Goal: Task Accomplishment & Management: Use online tool/utility

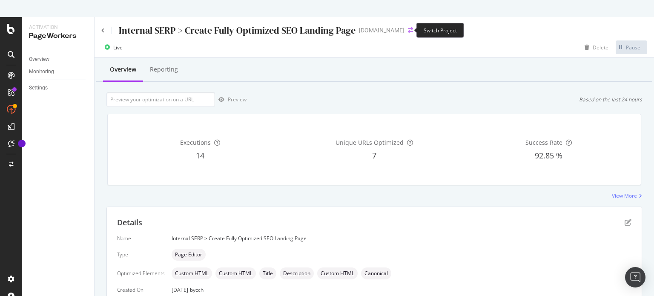
click at [408, 30] on icon "arrow-right-arrow-left" at bounding box center [410, 30] width 5 height 6
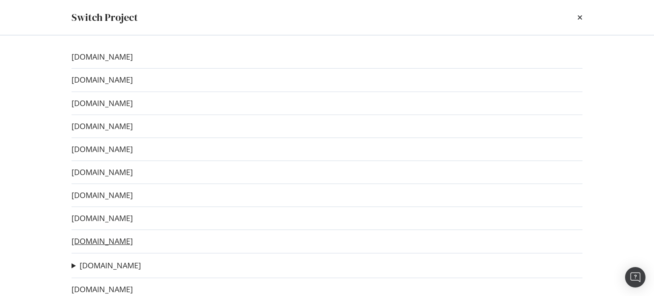
click at [118, 240] on link "[DOMAIN_NAME]" at bounding box center [101, 241] width 61 height 9
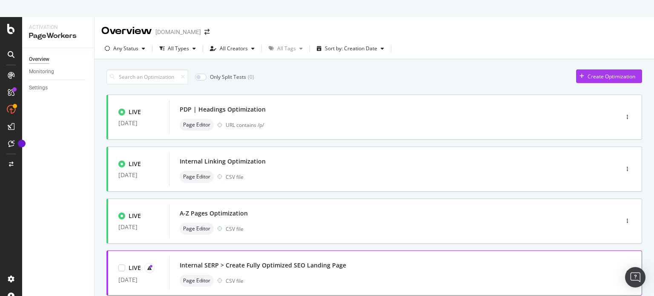
click at [259, 267] on div "Internal SERP > Create Fully Optimized SEO Landing Page" at bounding box center [263, 265] width 166 height 9
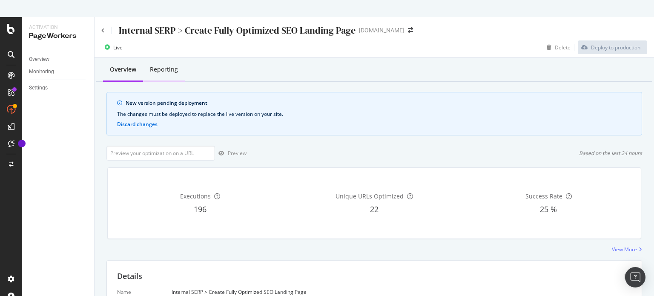
click at [170, 68] on div "Reporting" at bounding box center [164, 69] width 28 height 9
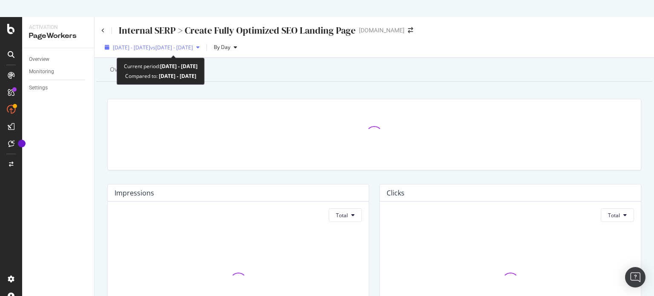
click at [187, 47] on span "vs [DATE] - [DATE]" at bounding box center [171, 47] width 43 height 7
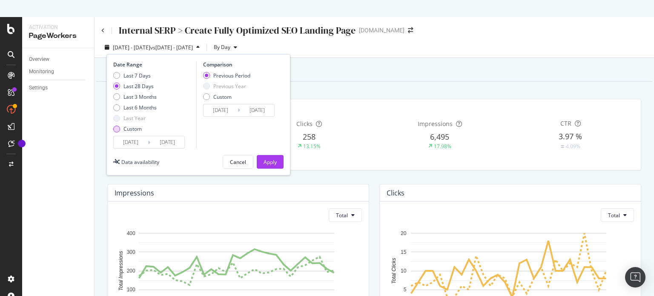
click at [119, 126] on div "Custom" at bounding box center [134, 128] width 43 height 7
click at [128, 142] on input "[DATE]" at bounding box center [131, 142] width 34 height 12
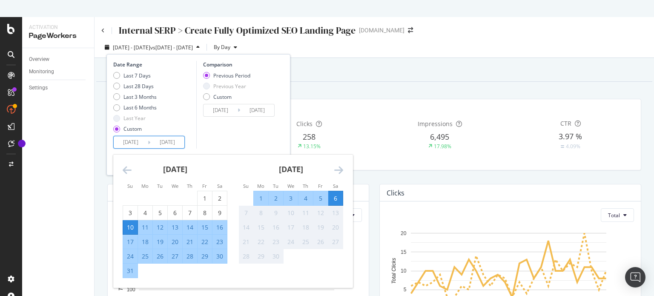
click at [125, 167] on icon "Move backward to switch to the previous month." at bounding box center [127, 170] width 9 height 10
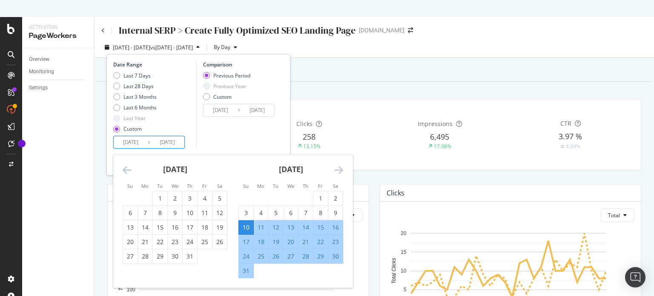
click at [125, 167] on icon "Move backward to switch to the previous month." at bounding box center [127, 170] width 9 height 10
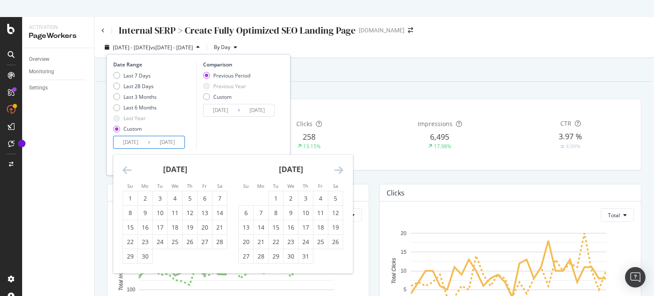
click at [125, 167] on icon "Move backward to switch to the previous month." at bounding box center [127, 170] width 9 height 10
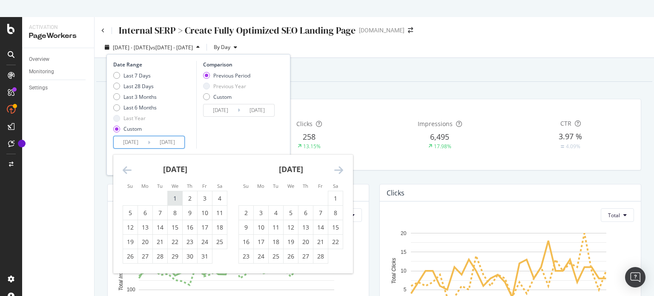
click at [175, 197] on div "1" at bounding box center [175, 198] width 14 height 9
type input "[DATE]"
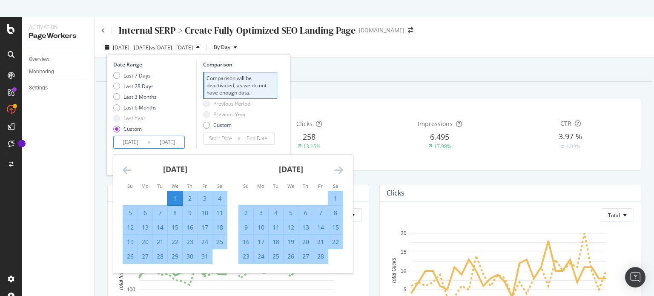
click at [340, 168] on icon "Move forward to switch to the next month." at bounding box center [338, 170] width 9 height 10
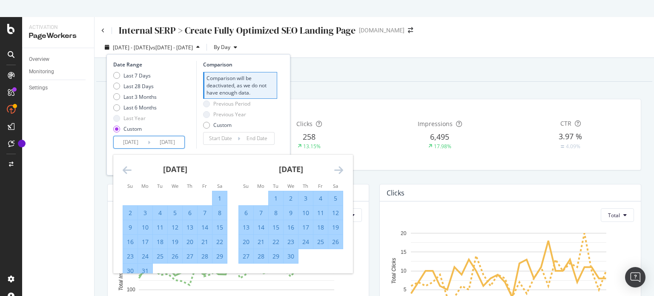
click at [340, 168] on icon "Move forward to switch to the next month." at bounding box center [338, 170] width 9 height 10
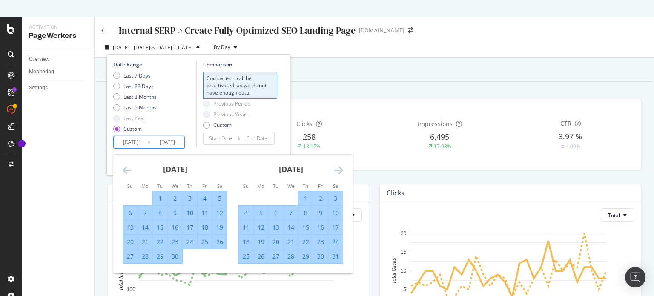
click at [340, 168] on icon "Move forward to switch to the next month." at bounding box center [338, 170] width 9 height 10
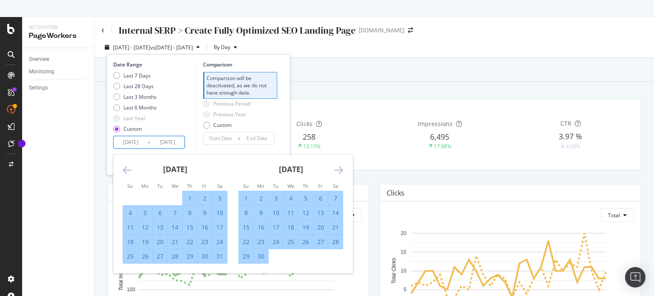
click at [340, 168] on icon "Move forward to switch to the next month." at bounding box center [338, 170] width 9 height 10
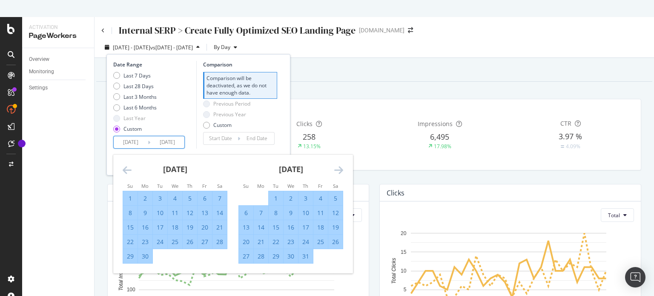
click at [340, 168] on icon "Move forward to switch to the next month." at bounding box center [338, 170] width 9 height 10
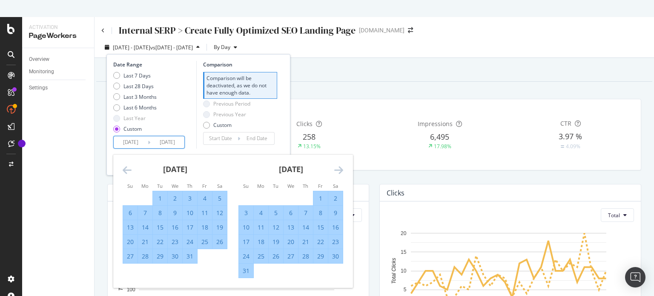
click at [244, 269] on div "31" at bounding box center [246, 270] width 14 height 9
type input "[DATE]"
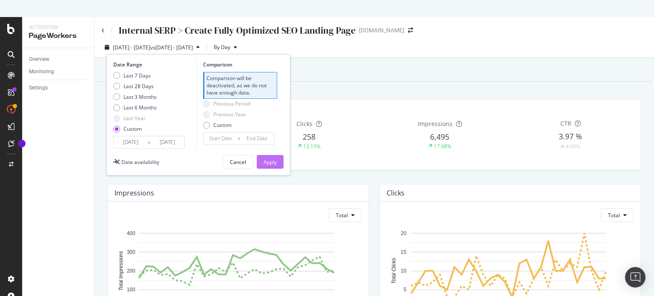
click at [274, 160] on div "Apply" at bounding box center [269, 161] width 13 height 7
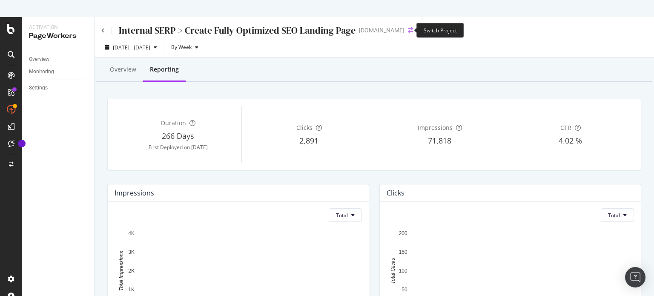
click at [408, 30] on icon "arrow-right-arrow-left" at bounding box center [410, 30] width 5 height 6
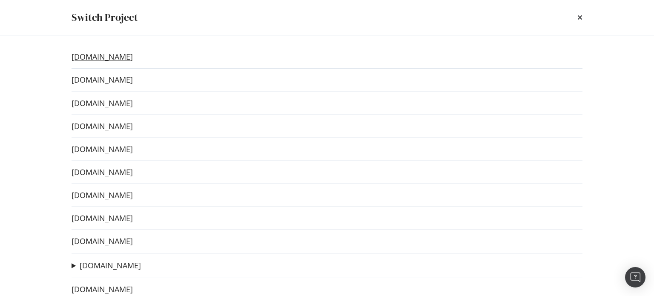
click at [122, 55] on link "[DOMAIN_NAME]" at bounding box center [101, 56] width 61 height 9
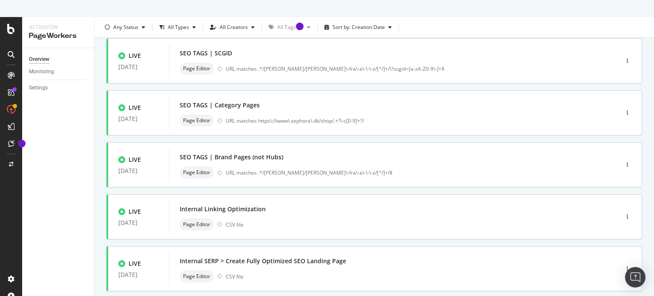
scroll to position [128, 0]
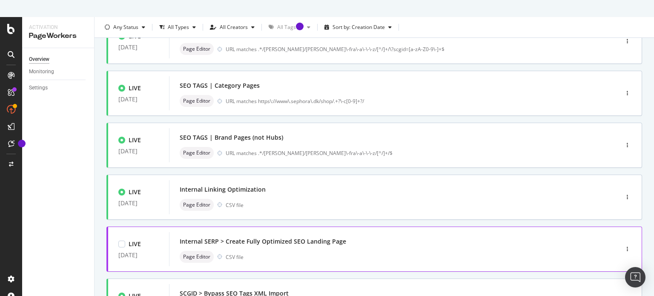
click at [328, 240] on div "Internal SERP > Create Fully Optimized SEO Landing Page" at bounding box center [263, 241] width 166 height 9
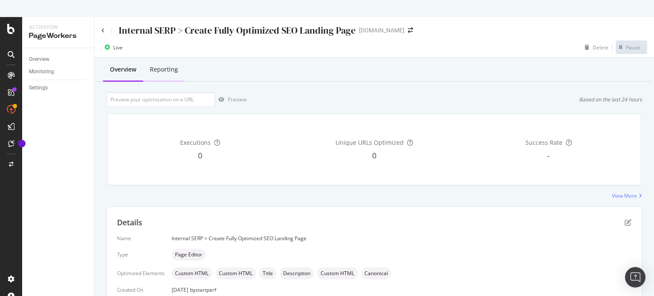
click at [173, 71] on div "Reporting" at bounding box center [164, 69] width 28 height 9
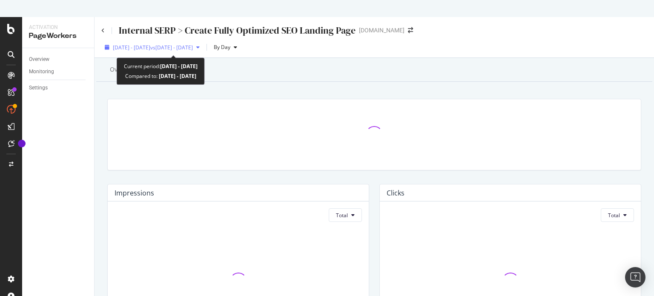
click at [200, 46] on icon "button" at bounding box center [197, 47] width 3 height 5
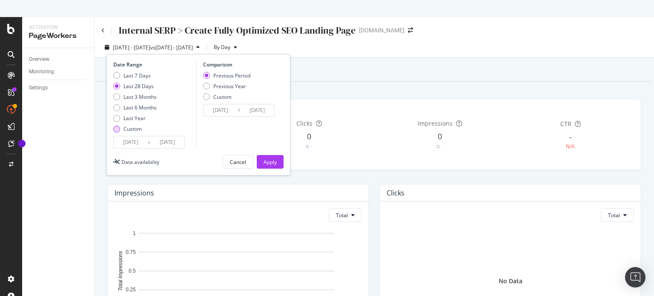
click at [117, 129] on div "Custom" at bounding box center [116, 129] width 7 height 7
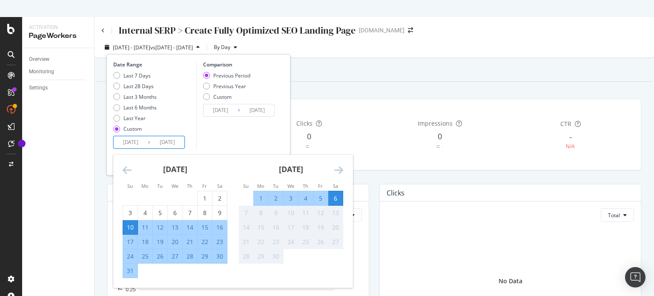
click at [128, 143] on input "[DATE]" at bounding box center [131, 142] width 34 height 12
click at [126, 171] on icon "Move backward to switch to the previous month." at bounding box center [127, 170] width 9 height 10
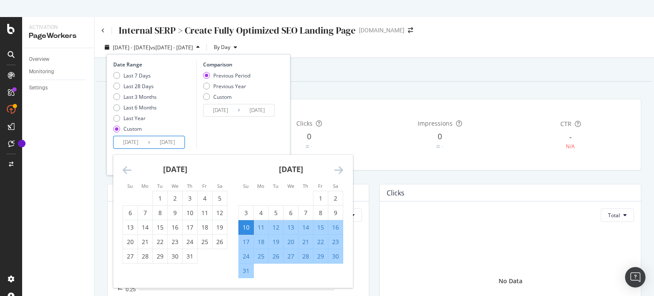
click at [126, 171] on icon "Move backward to switch to the previous month." at bounding box center [127, 170] width 9 height 10
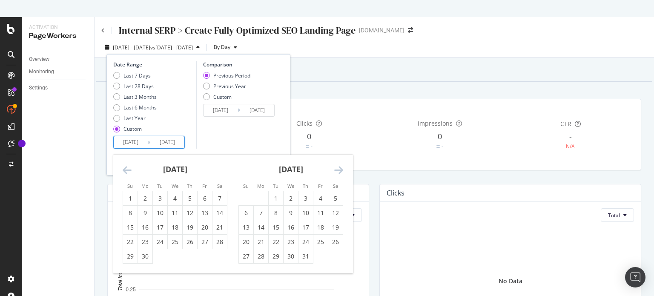
click at [126, 171] on icon "Move backward to switch to the previous month." at bounding box center [127, 170] width 9 height 10
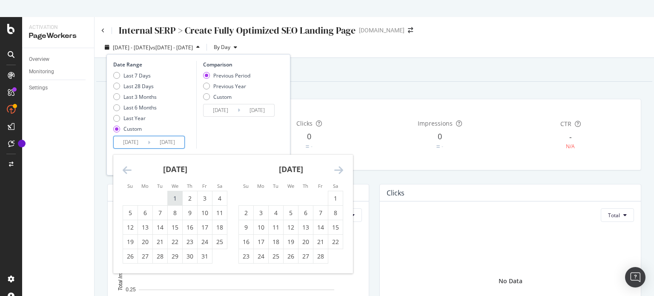
click at [170, 198] on div "1" at bounding box center [175, 198] width 14 height 9
type input "[DATE]"
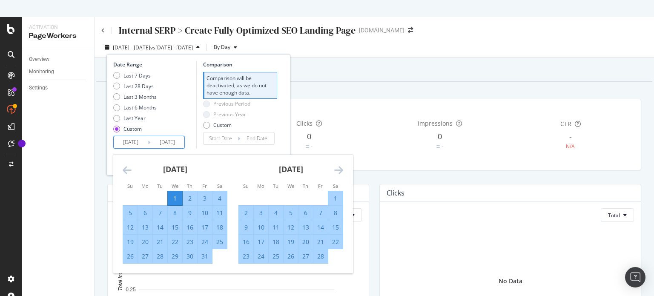
click at [340, 169] on icon "Move forward to switch to the next month." at bounding box center [338, 170] width 9 height 10
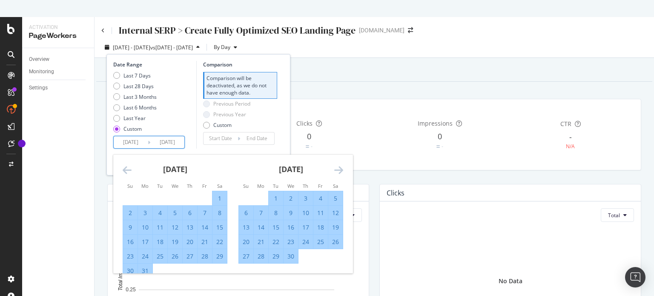
click at [340, 169] on icon "Move forward to switch to the next month." at bounding box center [338, 170] width 9 height 10
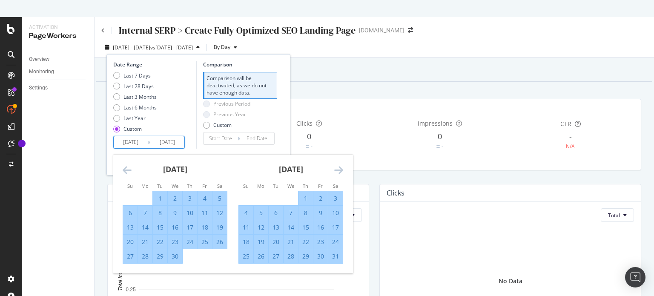
click at [340, 169] on icon "Move forward to switch to the next month." at bounding box center [338, 170] width 9 height 10
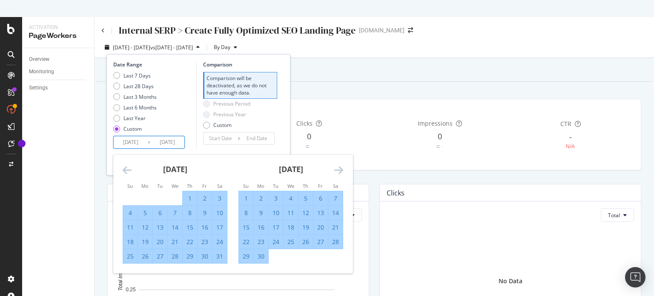
click at [340, 169] on icon "Move forward to switch to the next month." at bounding box center [338, 170] width 9 height 10
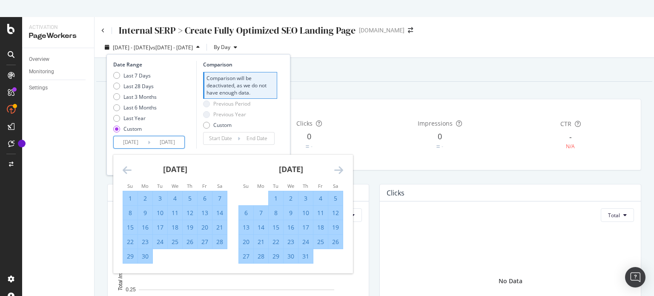
click at [340, 169] on icon "Move forward to switch to the next month." at bounding box center [338, 170] width 9 height 10
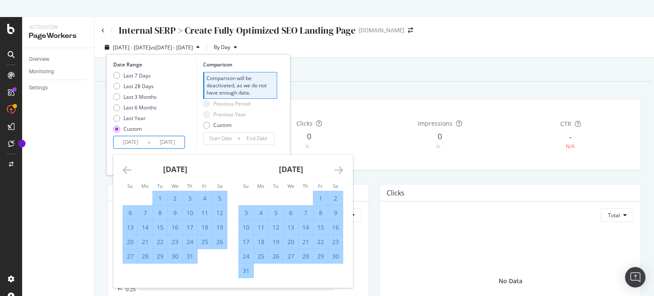
click at [245, 269] on div "31" at bounding box center [246, 270] width 14 height 9
type input "[DATE]"
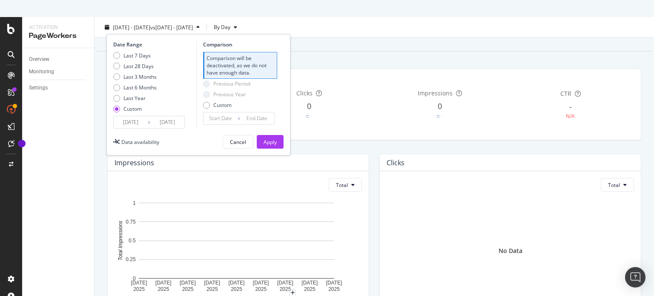
scroll to position [43, 0]
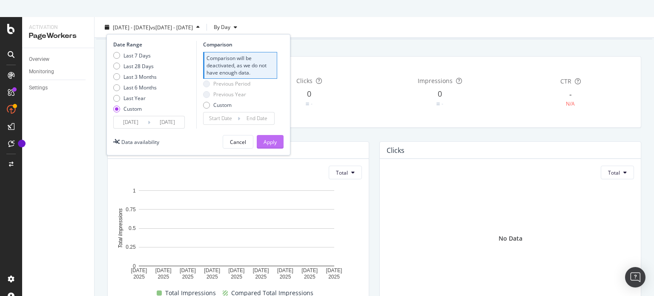
click at [264, 141] on div "Apply" at bounding box center [269, 141] width 13 height 7
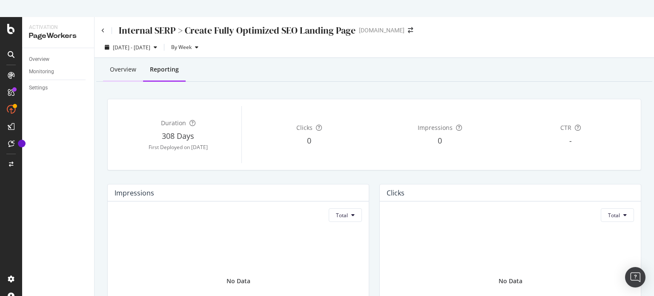
click at [123, 68] on div "Overview" at bounding box center [123, 69] width 26 height 9
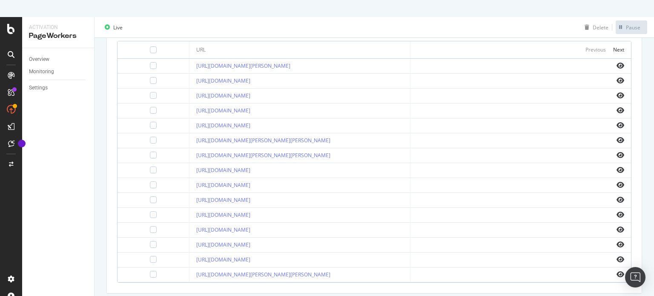
scroll to position [334, 0]
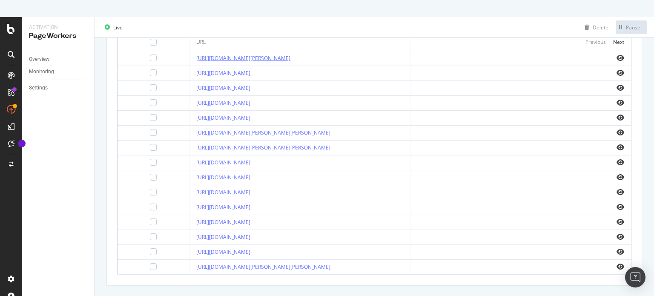
click at [281, 58] on link "[URL][DOMAIN_NAME][PERSON_NAME]" at bounding box center [243, 57] width 94 height 7
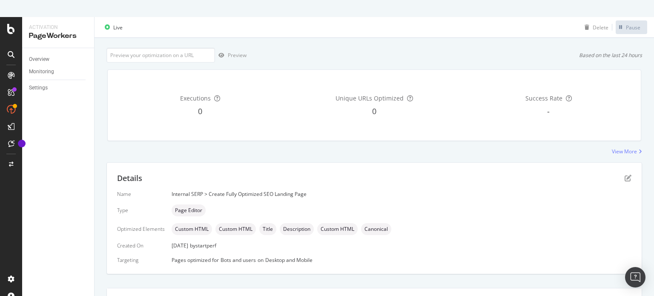
scroll to position [0, 0]
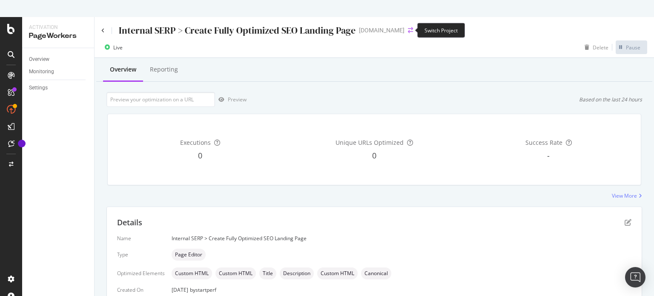
click at [408, 29] on icon "arrow-right-arrow-left" at bounding box center [410, 30] width 5 height 6
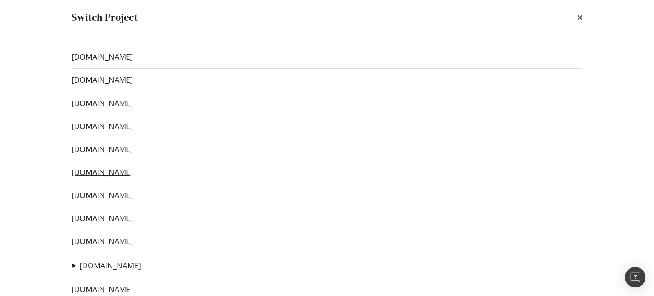
click at [107, 171] on link "[DOMAIN_NAME]" at bounding box center [101, 172] width 61 height 9
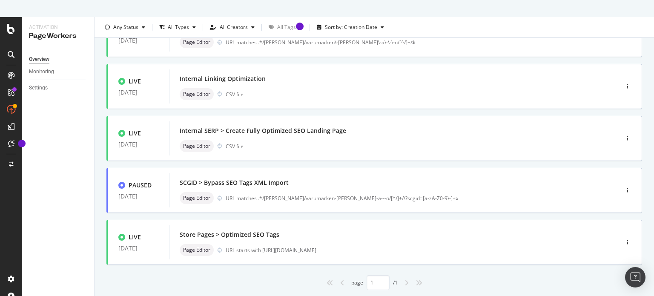
scroll to position [245, 0]
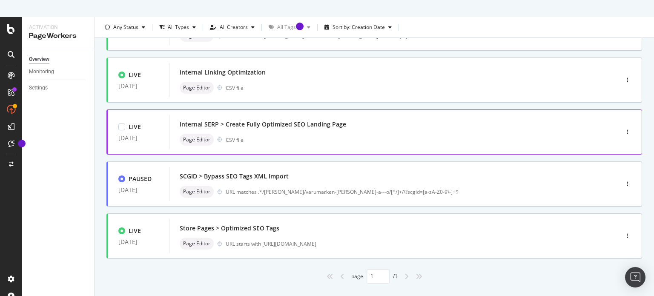
click at [289, 126] on div "Internal SERP > Create Fully Optimized SEO Landing Page" at bounding box center [263, 124] width 166 height 9
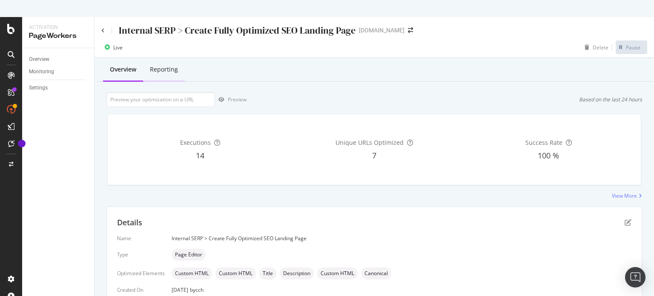
click at [168, 69] on div "Reporting" at bounding box center [164, 69] width 28 height 9
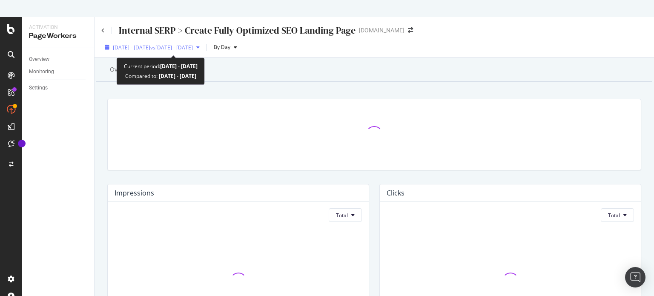
click at [193, 45] on span "vs [DATE] - [DATE]" at bounding box center [171, 47] width 43 height 7
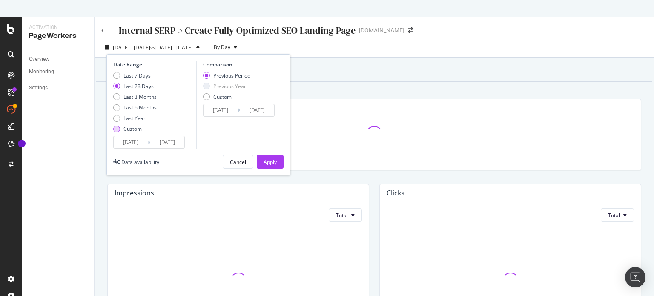
click at [115, 127] on div "Custom" at bounding box center [116, 129] width 7 height 7
click at [126, 141] on input "[DATE]" at bounding box center [131, 142] width 34 height 12
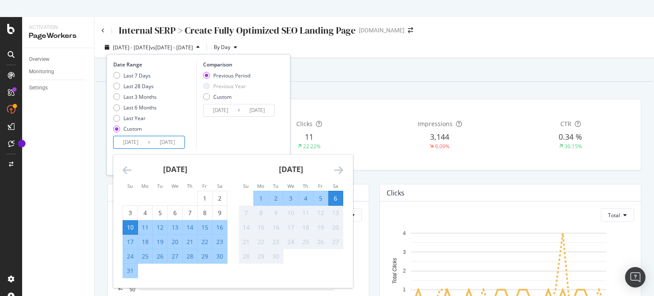
click at [127, 167] on icon "Move backward to switch to the previous month." at bounding box center [127, 170] width 9 height 10
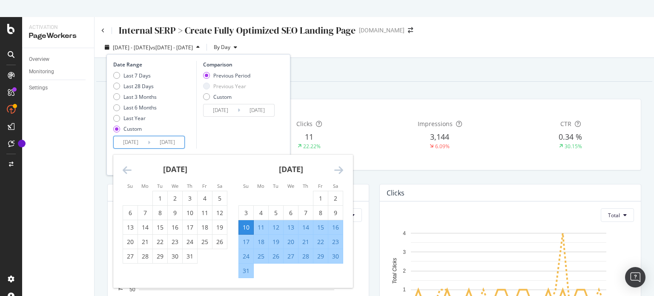
click at [127, 167] on icon "Move backward to switch to the previous month." at bounding box center [127, 170] width 9 height 10
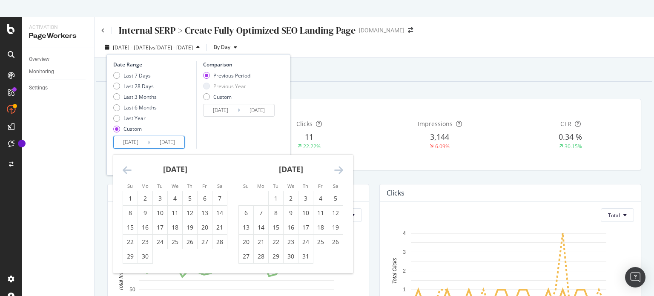
click at [127, 167] on icon "Move backward to switch to the previous month." at bounding box center [127, 170] width 9 height 10
click at [128, 167] on icon "Move backward to switch to the previous month." at bounding box center [127, 170] width 9 height 10
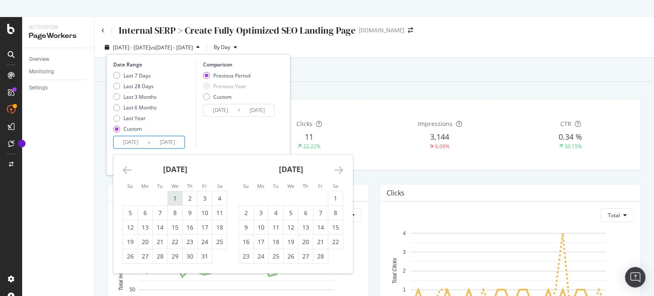
click at [174, 197] on div "1" at bounding box center [175, 198] width 14 height 9
type input "[DATE]"
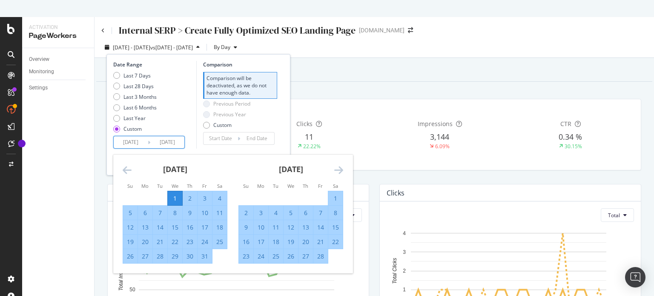
click at [337, 171] on icon "Move forward to switch to the next month." at bounding box center [338, 170] width 9 height 10
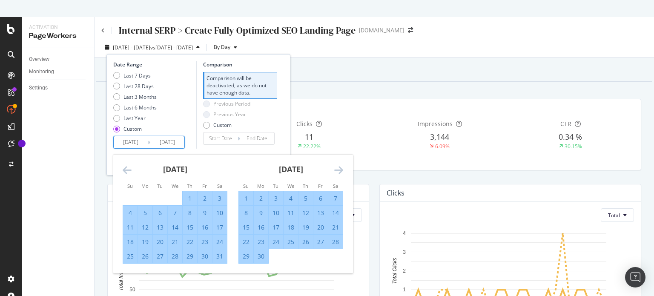
click at [337, 171] on icon "Move forward to switch to the next month." at bounding box center [338, 170] width 9 height 10
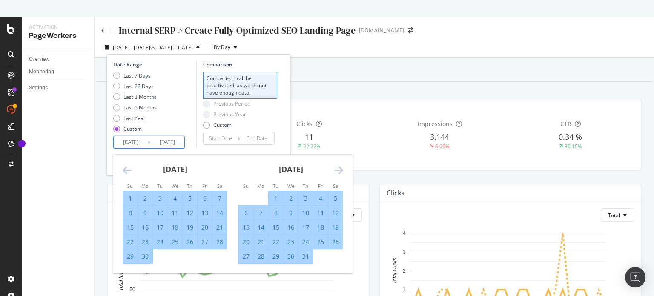
click at [337, 171] on icon "Move forward to switch to the next month." at bounding box center [338, 170] width 9 height 10
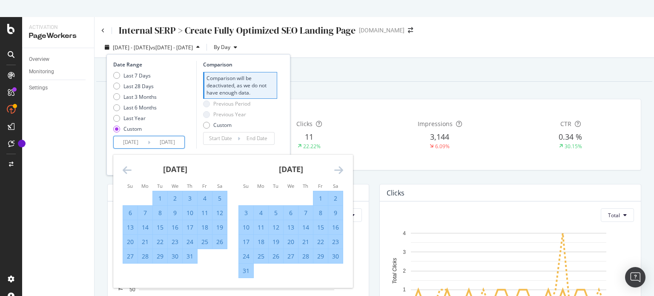
click at [247, 270] on div "31" at bounding box center [246, 270] width 14 height 9
type input "[DATE]"
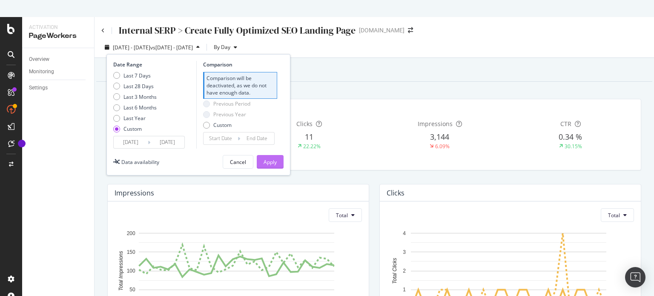
click at [277, 163] on button "Apply" at bounding box center [270, 162] width 27 height 14
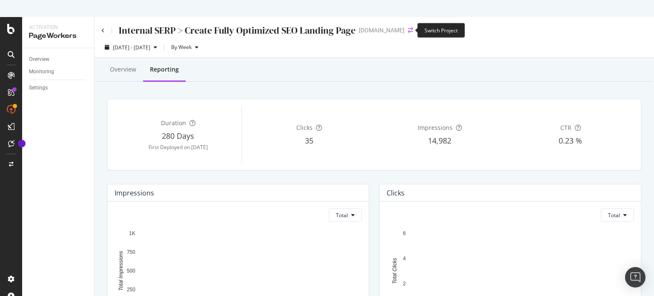
click at [408, 29] on icon "arrow-right-arrow-left" at bounding box center [410, 30] width 5 height 6
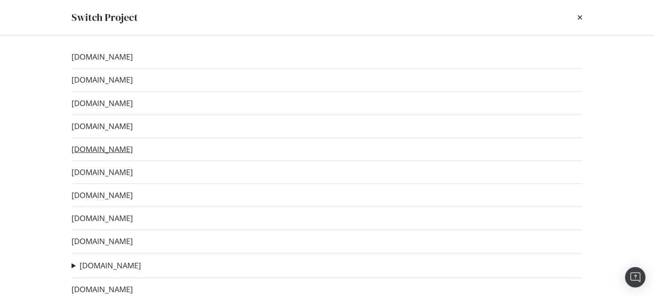
click at [117, 149] on link "[DOMAIN_NAME]" at bounding box center [101, 149] width 61 height 9
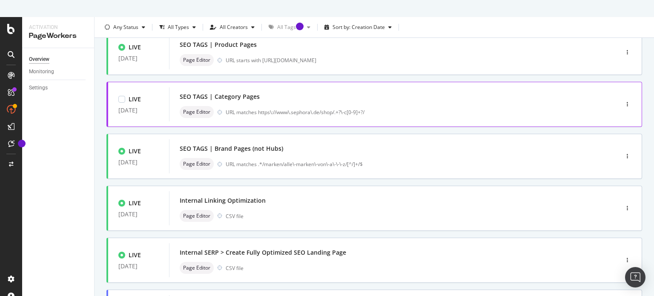
scroll to position [85, 0]
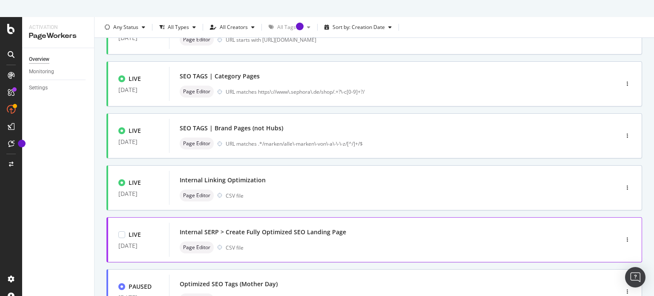
click at [289, 232] on div "Internal SERP > Create Fully Optimized SEO Landing Page" at bounding box center [263, 232] width 166 height 9
